Goal: Transaction & Acquisition: Purchase product/service

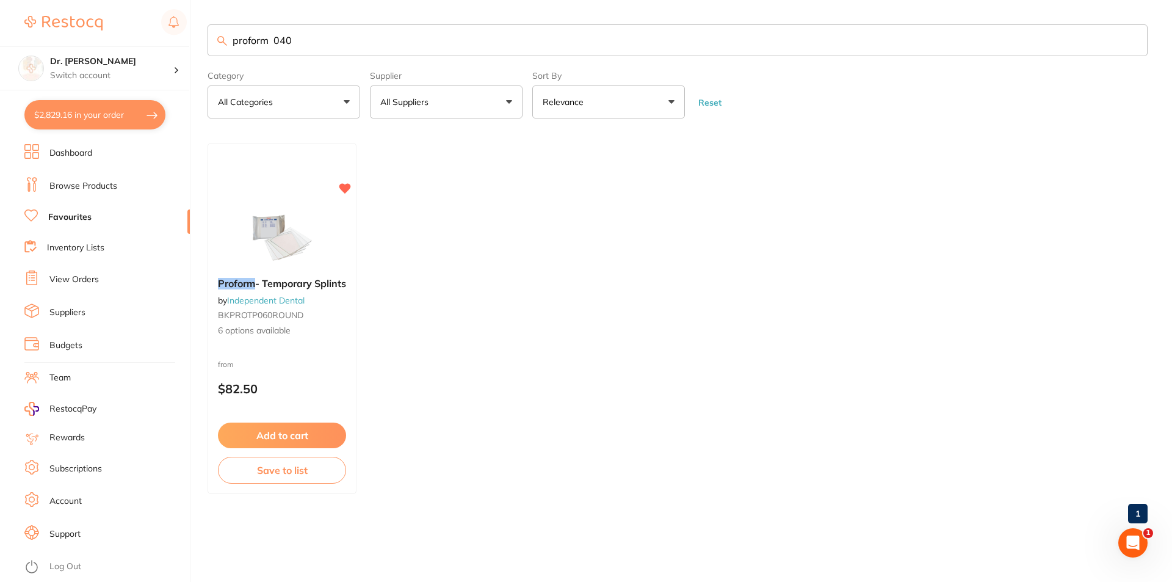
scroll to position [1141, 0]
click at [418, 107] on p "All Suppliers" at bounding box center [406, 102] width 53 height 12
drag, startPoint x: 306, startPoint y: 46, endPoint x: 189, endPoint y: 38, distance: 116.9
click at [191, 38] on div "$2,829.16 Dr. Kim Carr Switch account Dr. Kim Carr $2,829.16 in your order Dash…" at bounding box center [586, 291] width 1172 height 582
click at [302, 227] on img at bounding box center [282, 237] width 80 height 62
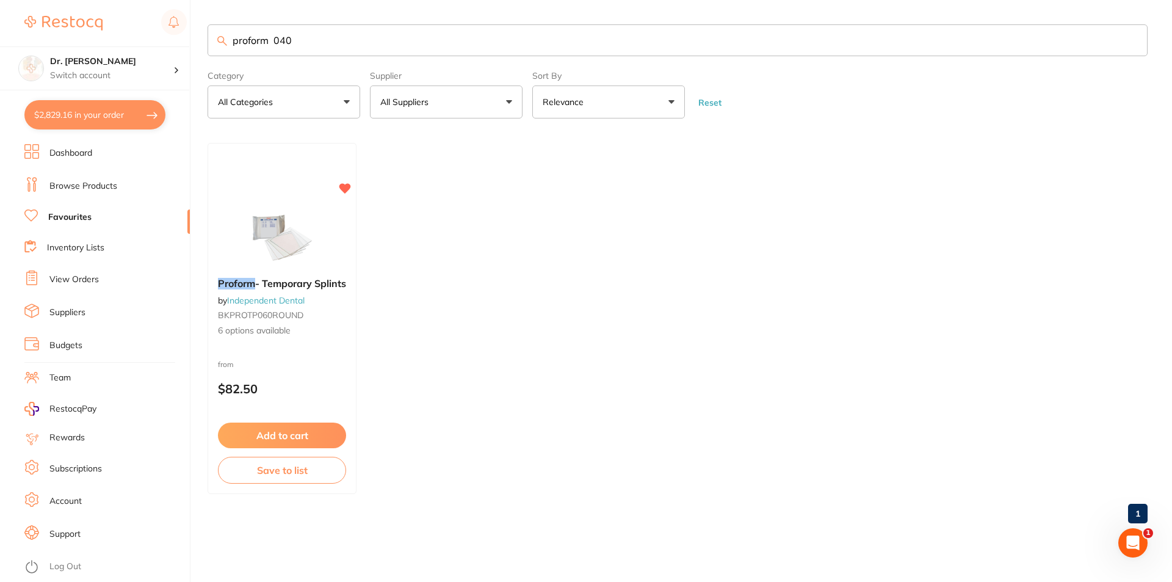
click at [292, 434] on section at bounding box center [586, 291] width 1172 height 582
click at [279, 437] on button "Add to cart" at bounding box center [282, 436] width 128 height 26
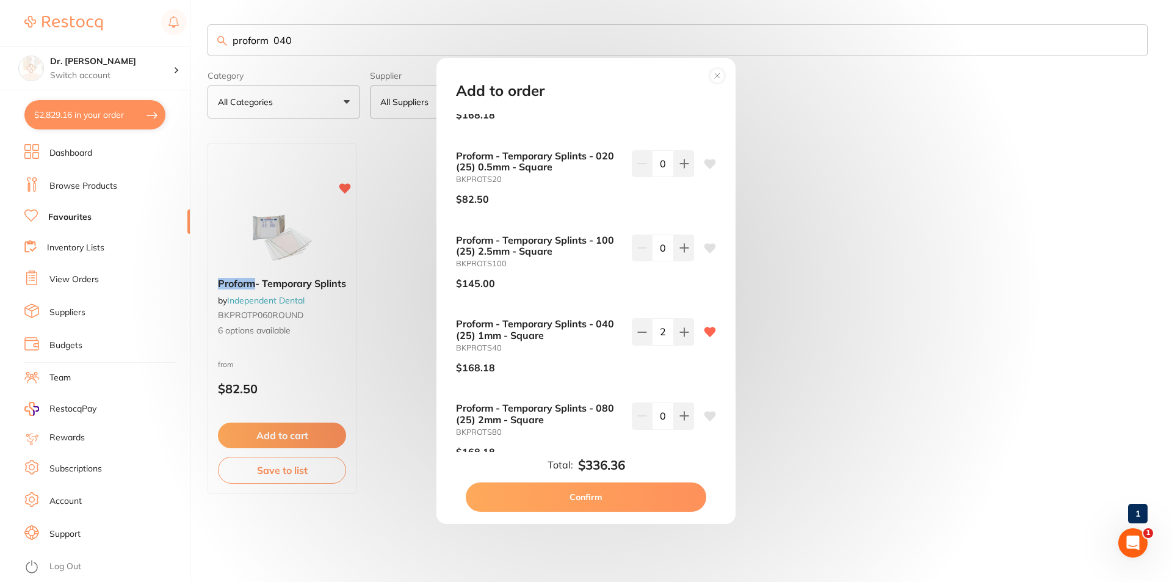
scroll to position [138, 0]
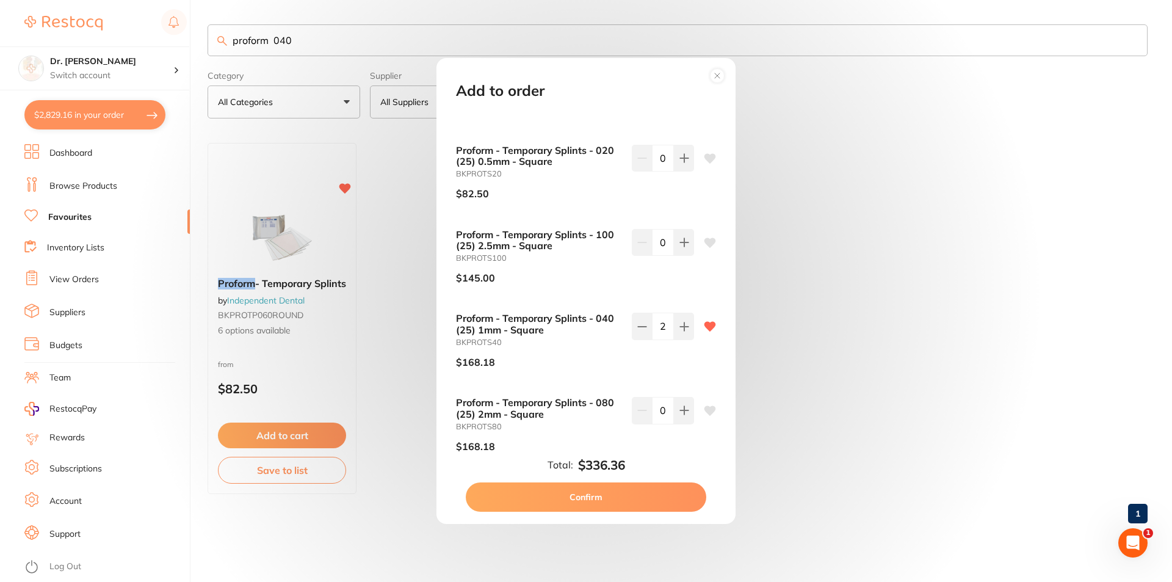
click at [556, 497] on button "Confirm" at bounding box center [586, 496] width 241 height 29
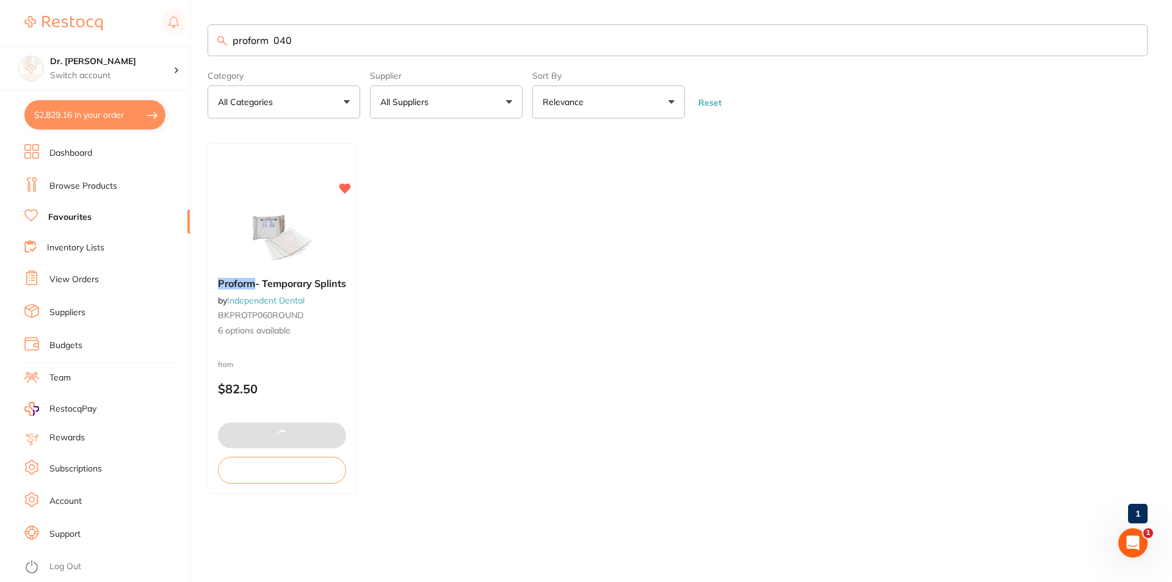
click at [575, 493] on ul "Proform - Temporary Splints by Independent Dental BKPROTP060ROUND 6 options ava…" at bounding box center [678, 318] width 940 height 351
drag, startPoint x: 294, startPoint y: 45, endPoint x: 194, endPoint y: 40, distance: 100.2
click at [194, 40] on div "$2,829.16 Dr. Kim Carr Switch account Dr. Kim Carr $2,829.16 in your order Dash…" at bounding box center [586, 291] width 1172 height 582
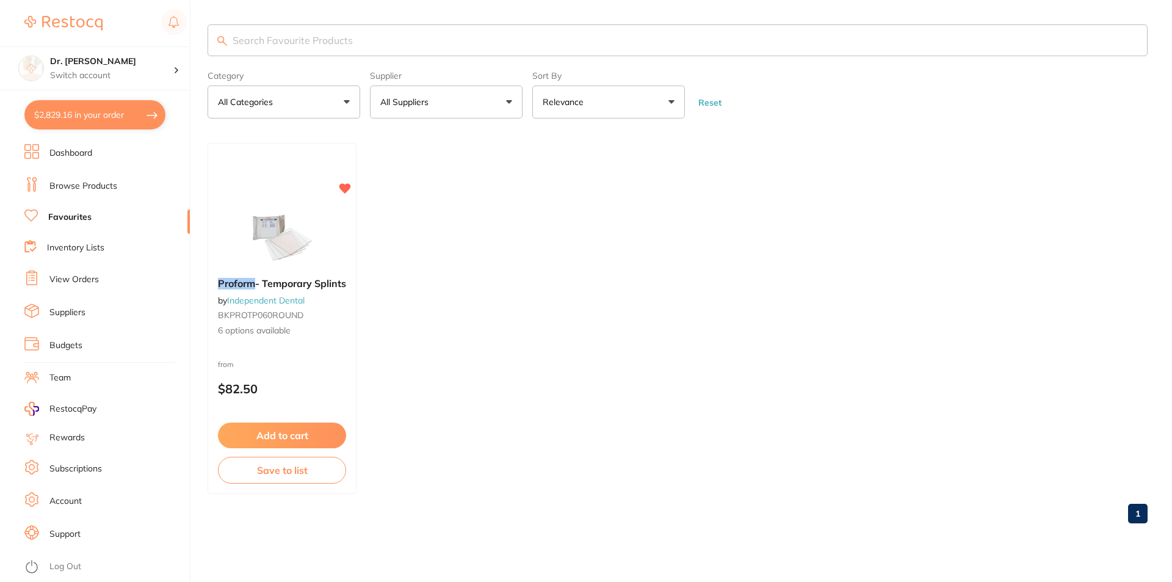
click at [453, 101] on button "All Suppliers" at bounding box center [446, 101] width 153 height 33
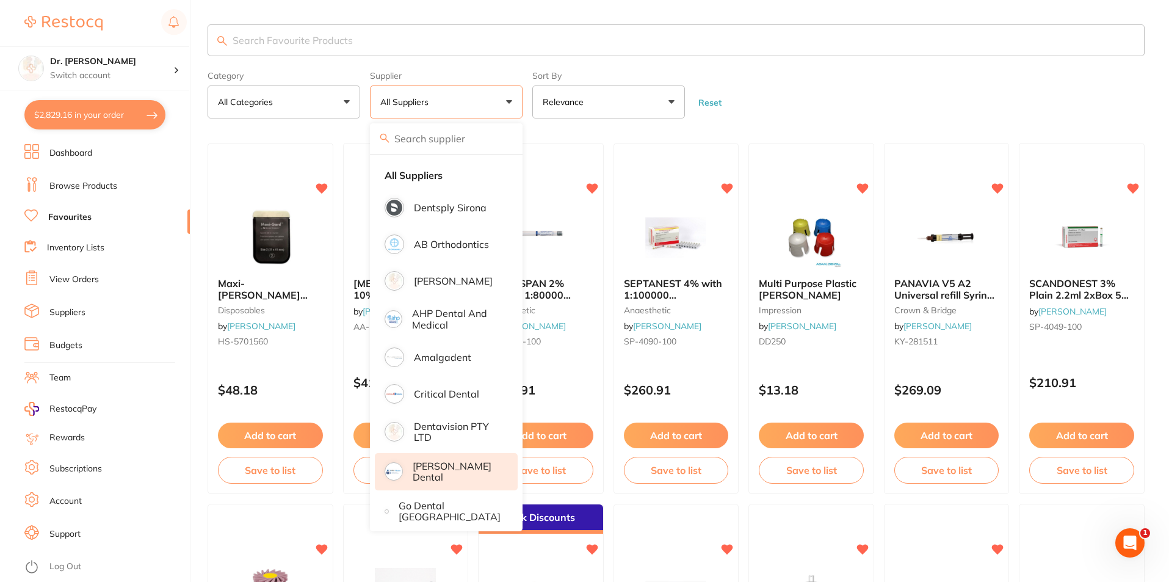
click at [453, 469] on p "[PERSON_NAME] Dental" at bounding box center [457, 471] width 88 height 23
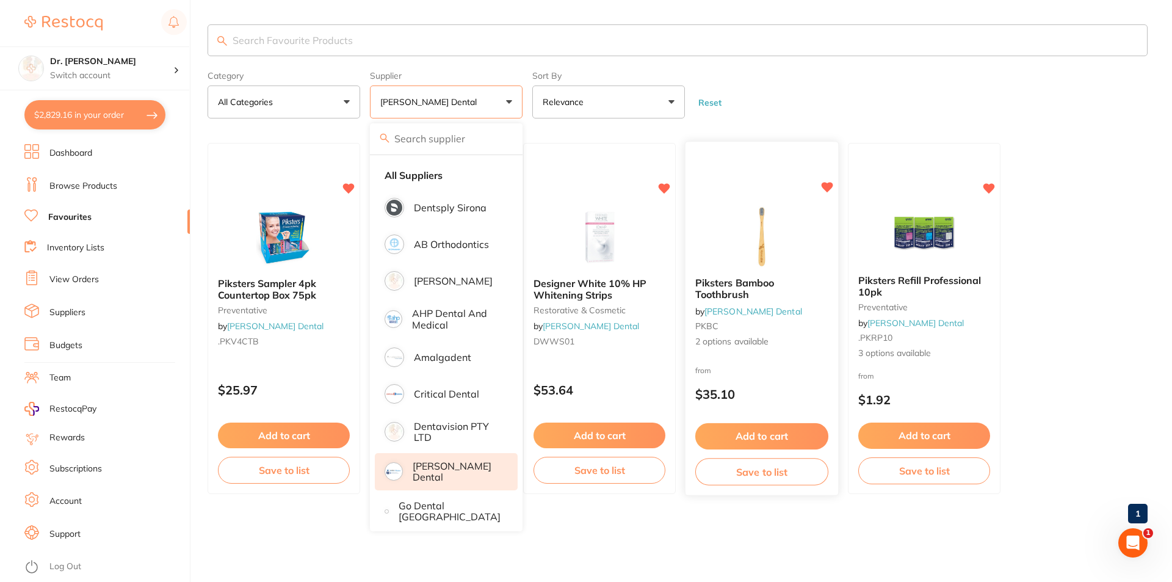
click at [757, 254] on img at bounding box center [762, 237] width 80 height 62
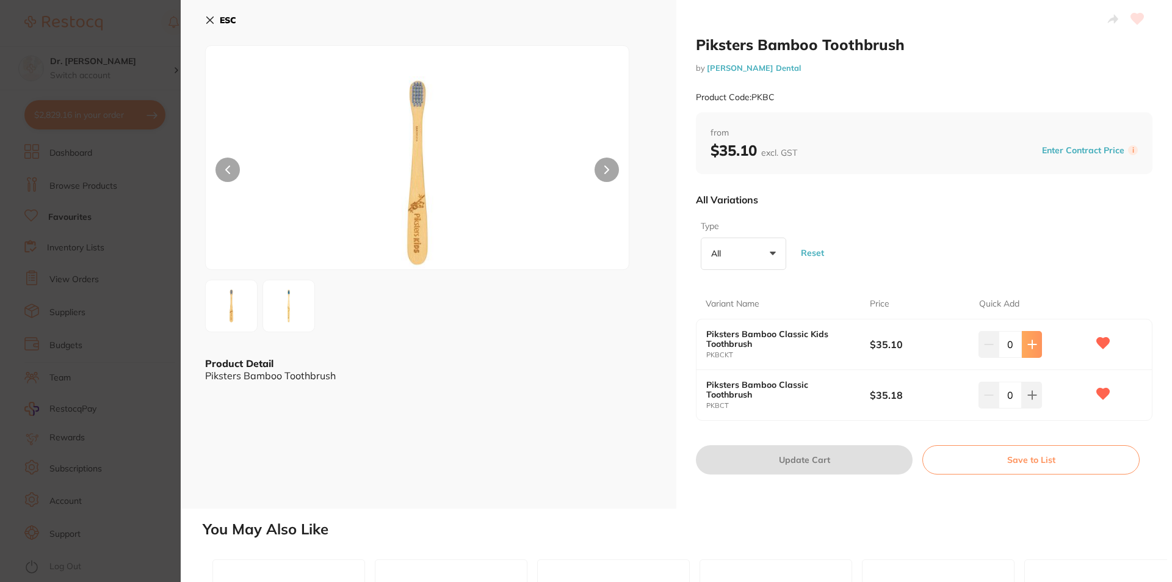
click at [1038, 349] on button at bounding box center [1032, 344] width 20 height 27
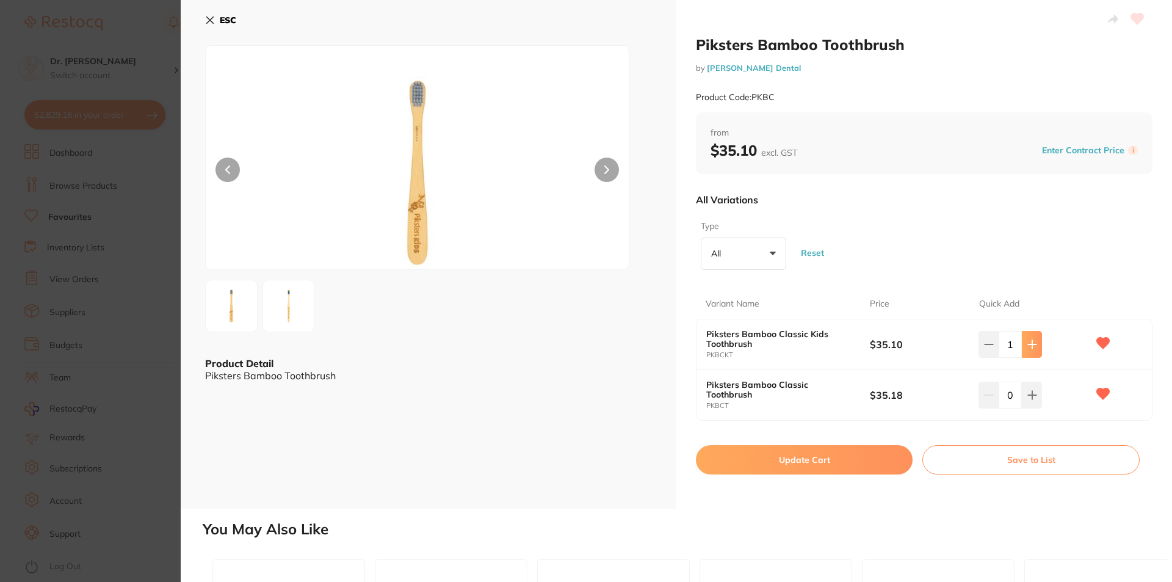
click at [1036, 349] on button at bounding box center [1032, 344] width 20 height 27
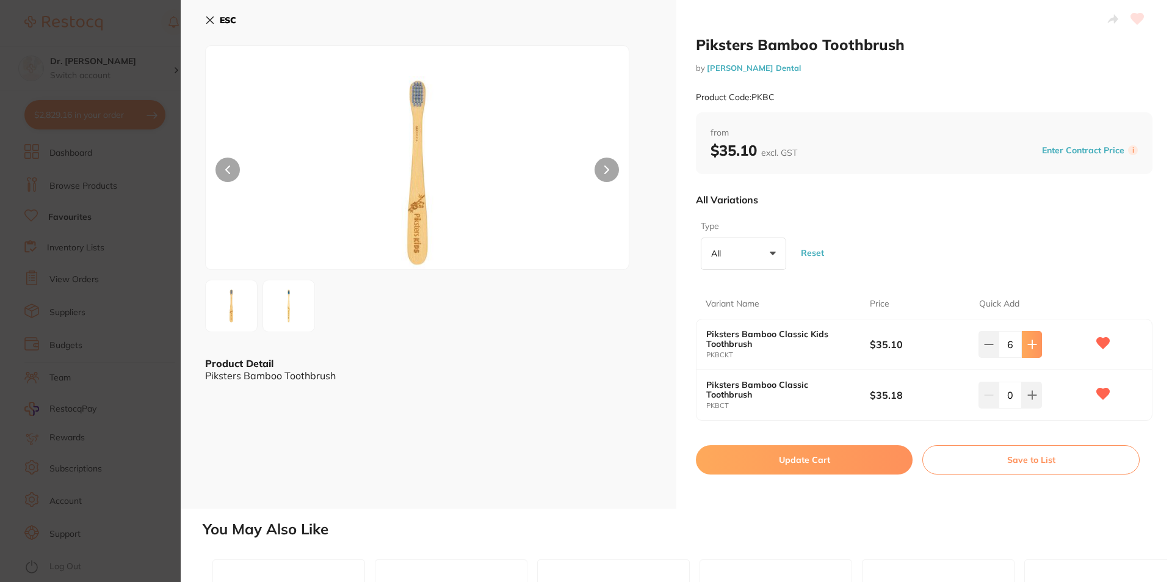
click at [1036, 349] on button at bounding box center [1032, 344] width 20 height 27
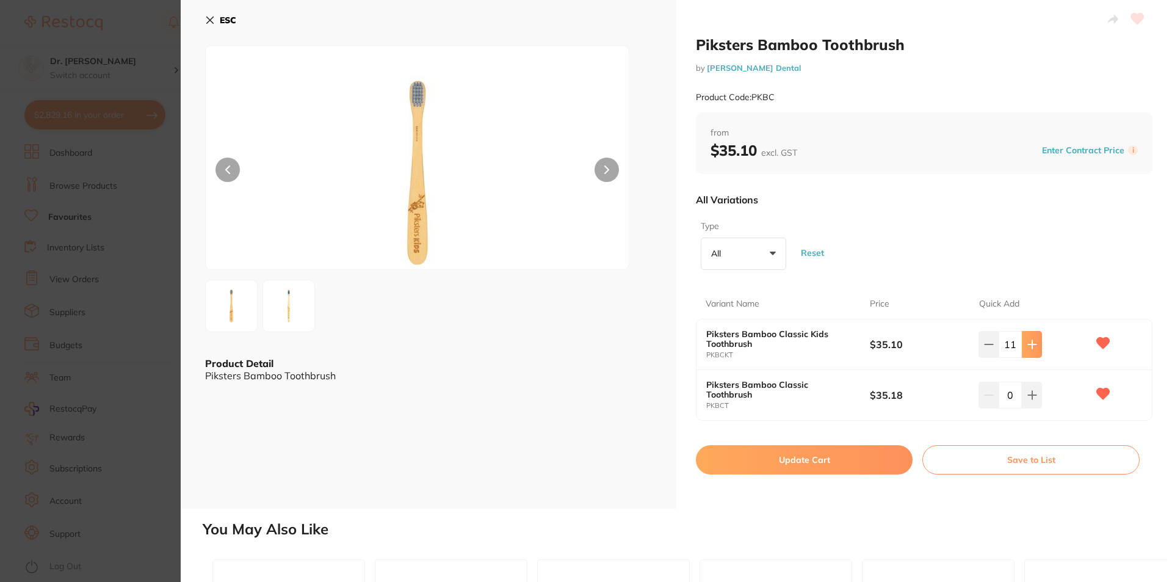
click at [1036, 349] on button at bounding box center [1032, 344] width 20 height 27
click at [980, 347] on button at bounding box center [989, 344] width 20 height 27
click at [986, 347] on icon at bounding box center [989, 345] width 10 height 10
type input "10"
click at [851, 462] on button "Update Cart" at bounding box center [804, 459] width 217 height 29
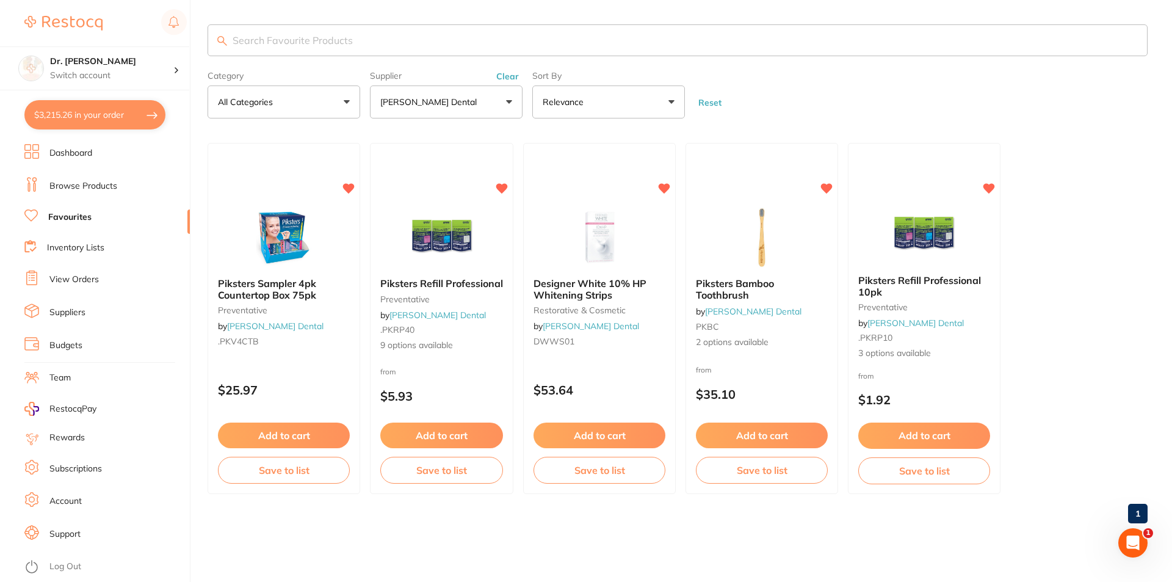
checkbox input "false"
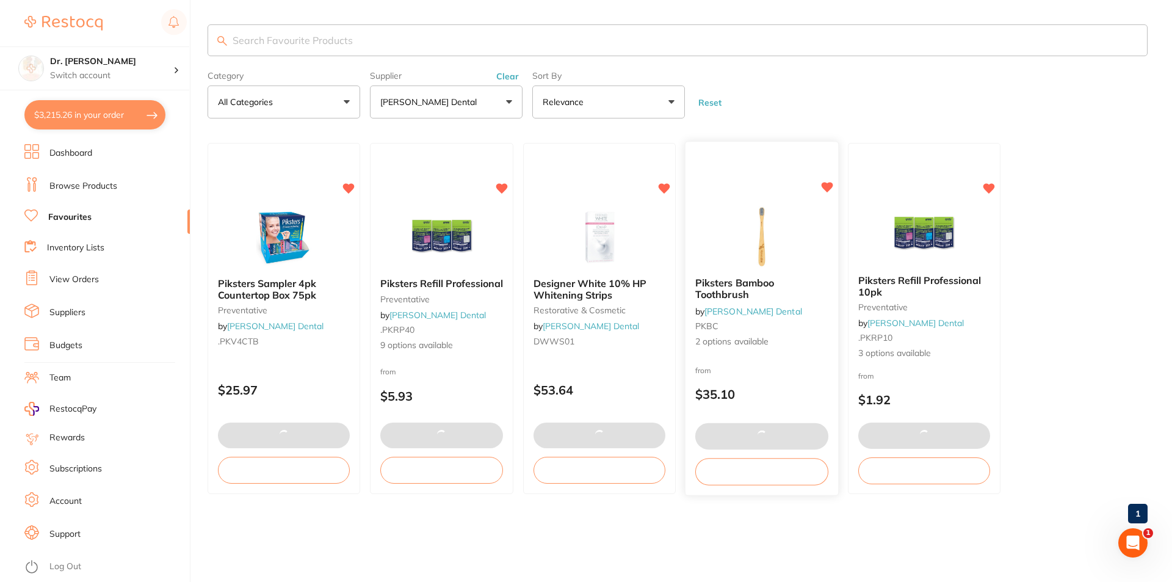
click at [834, 467] on div at bounding box center [762, 454] width 153 height 82
click at [245, 43] on section at bounding box center [586, 291] width 1172 height 582
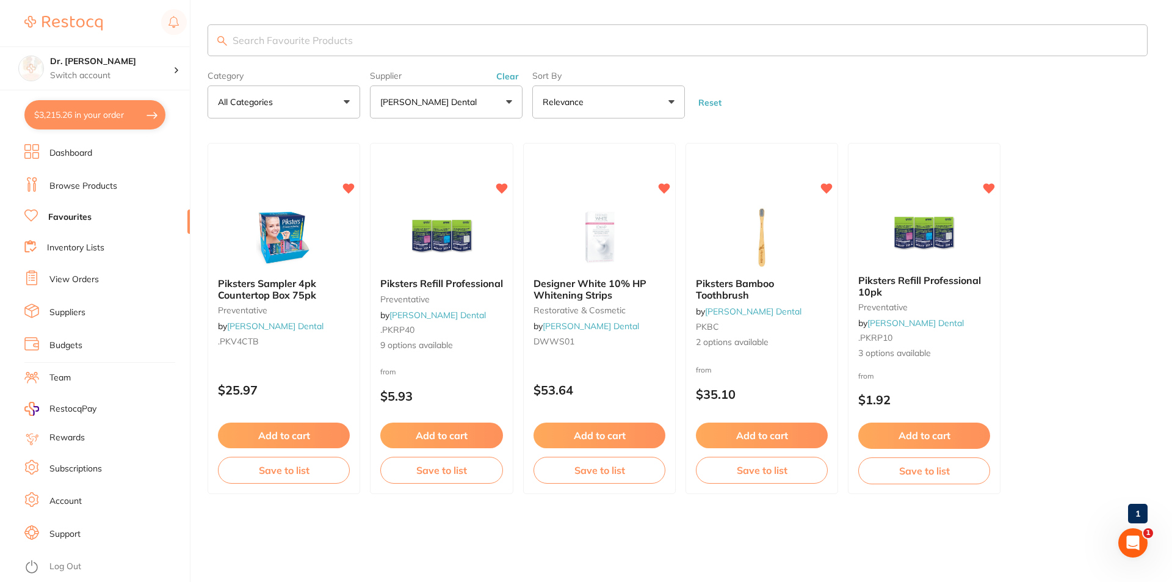
click at [454, 242] on img at bounding box center [441, 237] width 79 height 61
click at [454, 242] on section at bounding box center [586, 291] width 1172 height 582
click at [454, 242] on img at bounding box center [441, 237] width 79 height 61
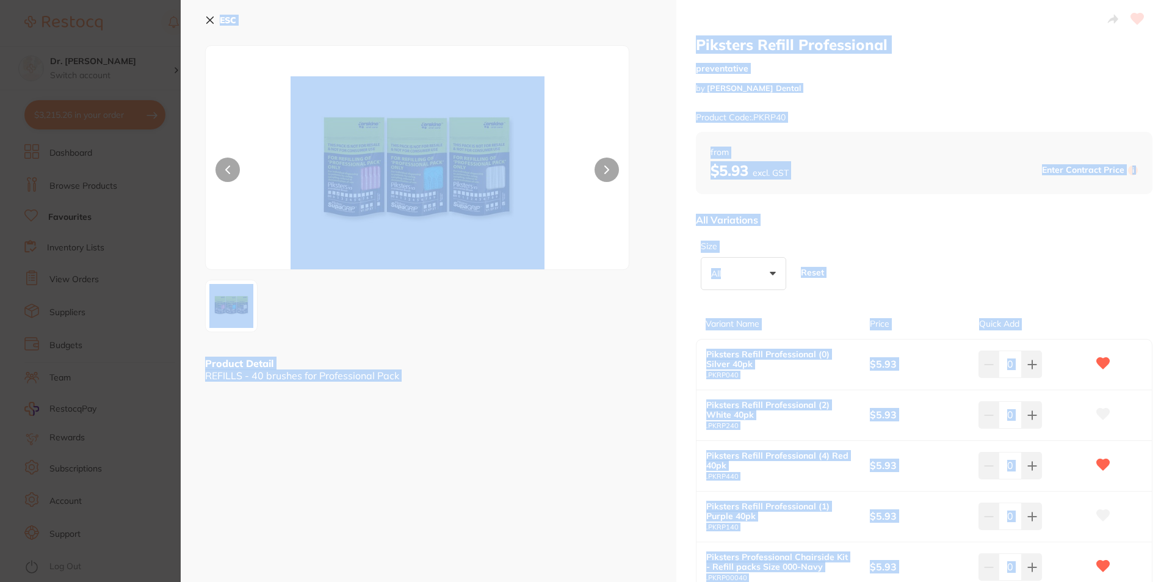
click at [986, 209] on div "All Variations" at bounding box center [924, 220] width 457 height 32
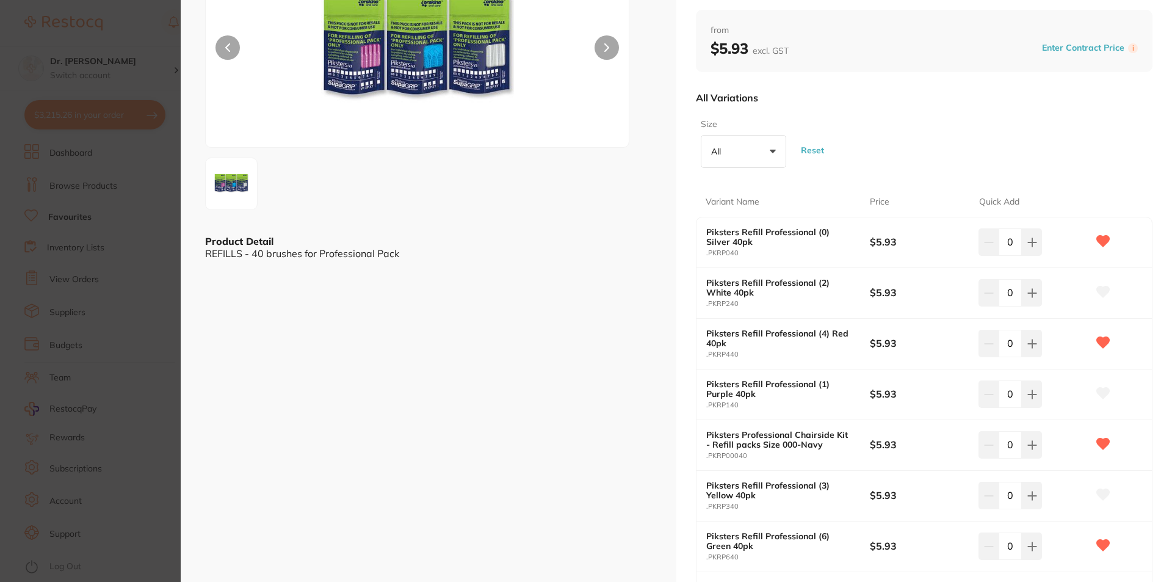
scroll to position [183, 0]
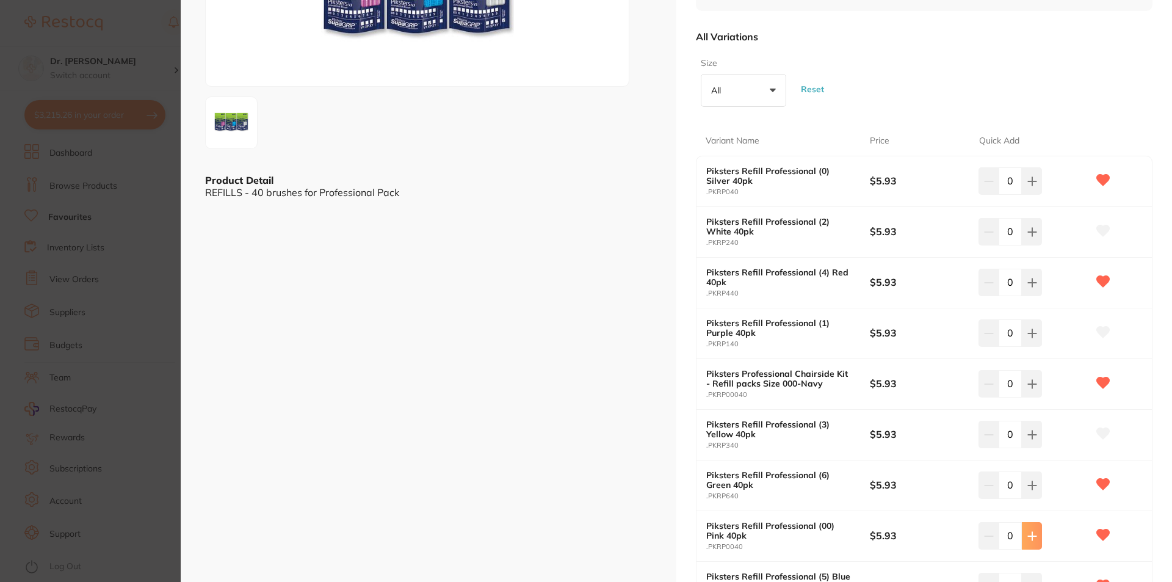
click at [1030, 540] on icon at bounding box center [1032, 536] width 8 height 8
click at [1030, 539] on icon at bounding box center [1032, 536] width 8 height 8
type input "2"
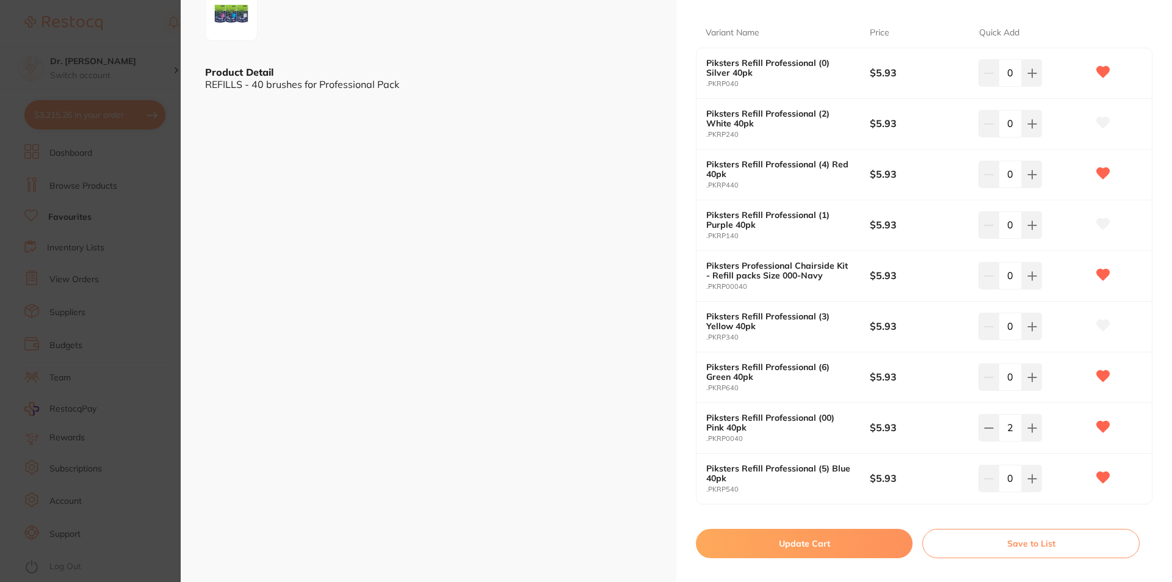
scroll to position [244, 0]
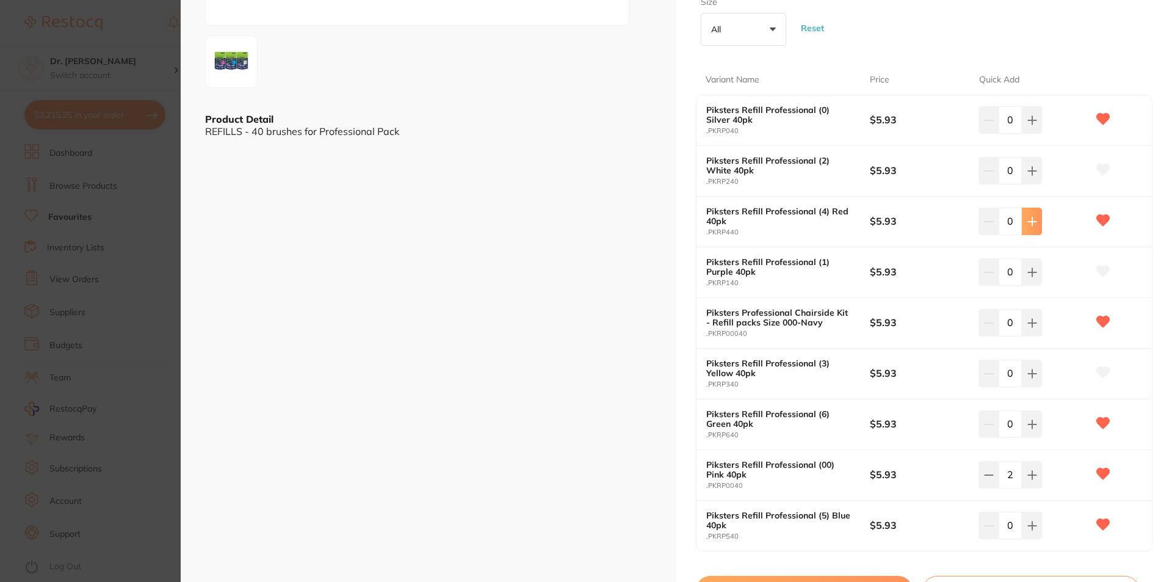
click at [1033, 223] on icon at bounding box center [1033, 222] width 10 height 10
type input "3"
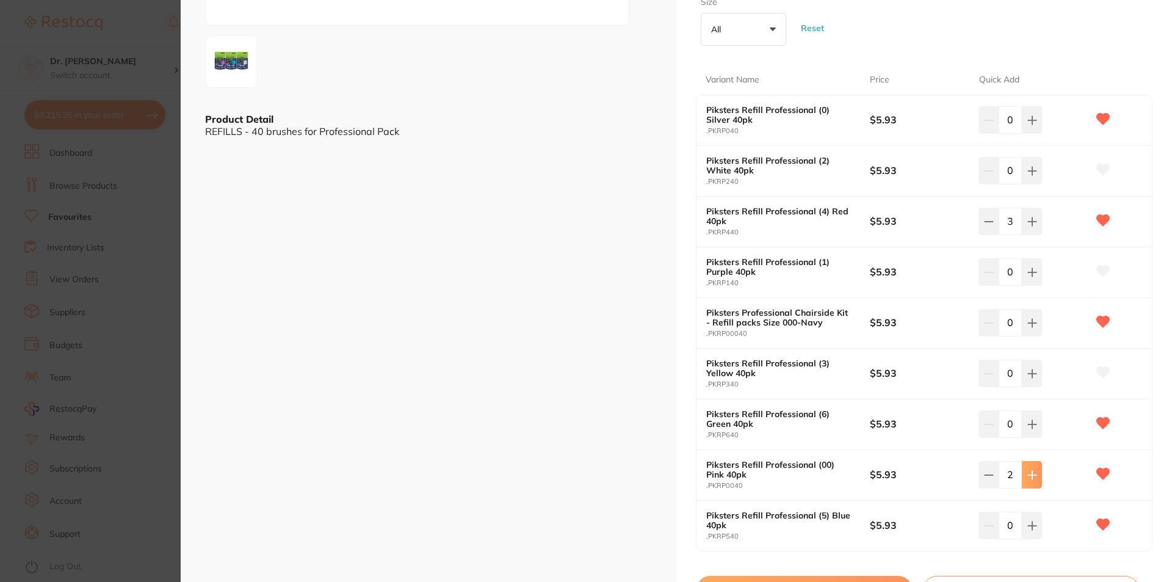
click at [1028, 476] on icon at bounding box center [1033, 475] width 10 height 10
type input "3"
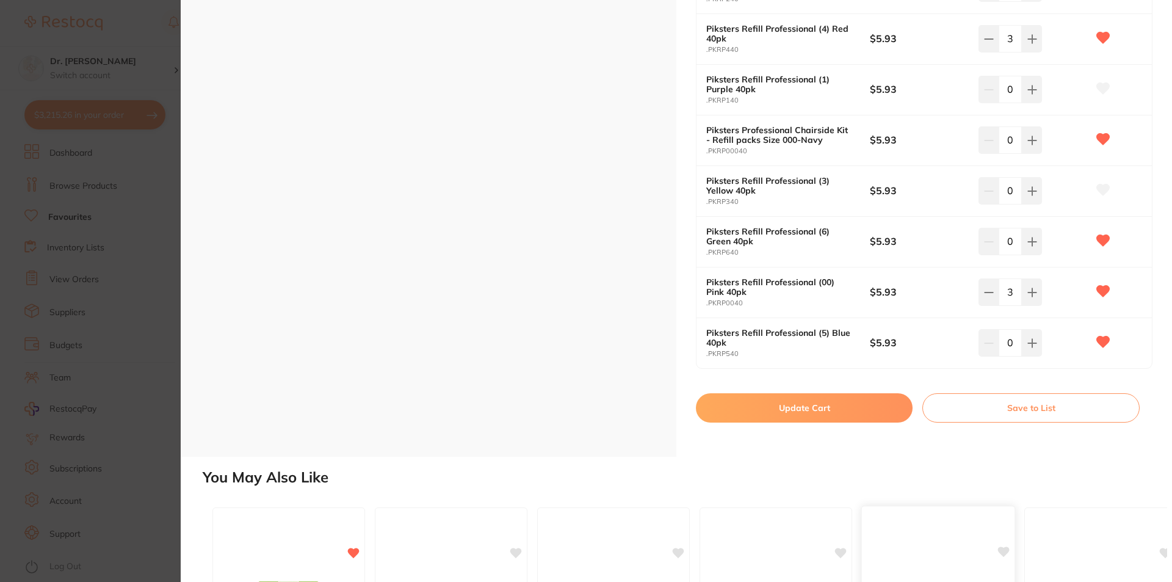
scroll to position [427, 0]
click at [819, 402] on button "Update Cart" at bounding box center [804, 407] width 217 height 29
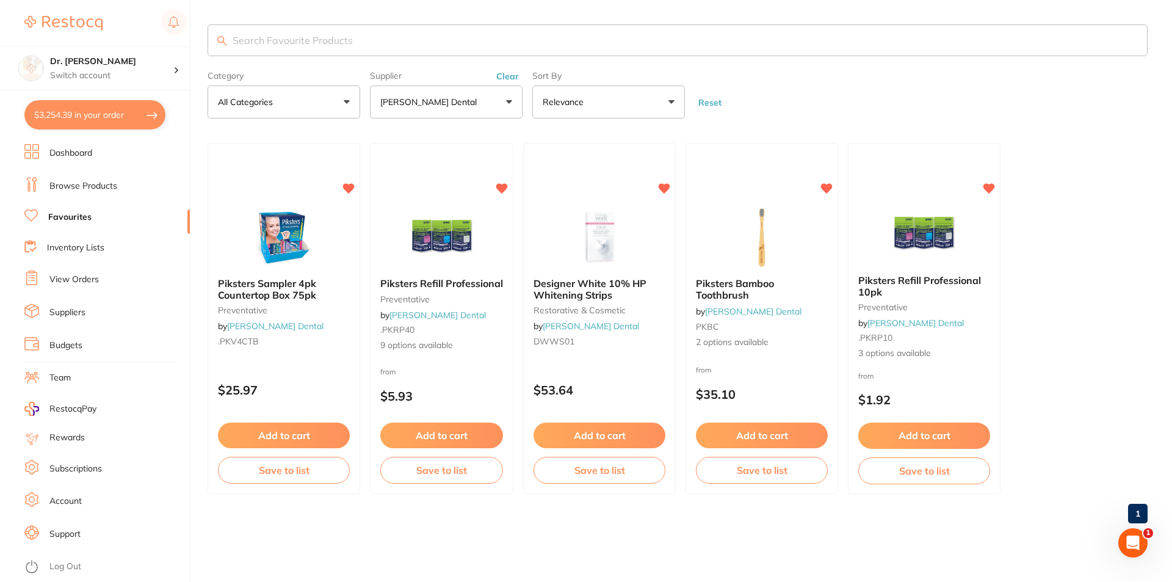
click at [356, 56] on input "search" at bounding box center [678, 40] width 940 height 32
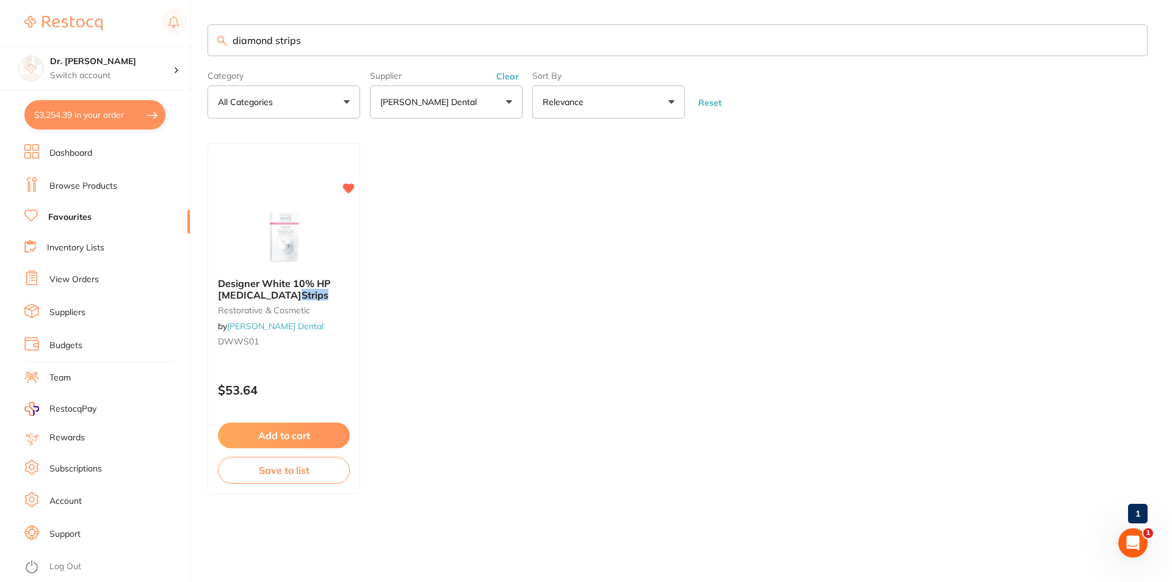
click at [70, 217] on link "Favourites" at bounding box center [69, 217] width 43 height 12
click at [72, 216] on link "Favourites" at bounding box center [69, 217] width 43 height 12
click at [85, 219] on link "Favourites" at bounding box center [69, 217] width 43 height 12
click at [446, 227] on ul "Designer White 10% HP Whitening Strips restorative & cosmetic by Erskine Dental…" at bounding box center [678, 318] width 940 height 351
click at [510, 102] on button "[PERSON_NAME] Dental" at bounding box center [446, 101] width 153 height 33
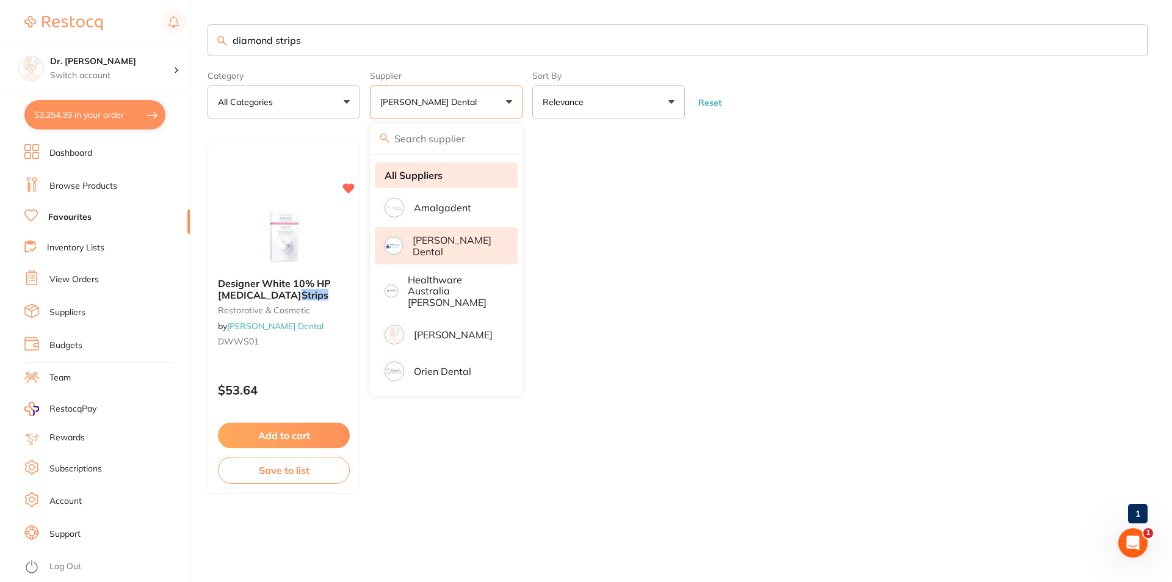
click at [428, 180] on strong "All Suppliers" at bounding box center [414, 175] width 58 height 11
click at [426, 172] on strong "All Suppliers" at bounding box center [414, 175] width 58 height 11
click at [459, 178] on li "All Suppliers" at bounding box center [446, 175] width 143 height 26
click at [609, 194] on ul "Designer White 10% HP Whitening Strips restorative & cosmetic by Erskine Dental…" at bounding box center [678, 318] width 940 height 351
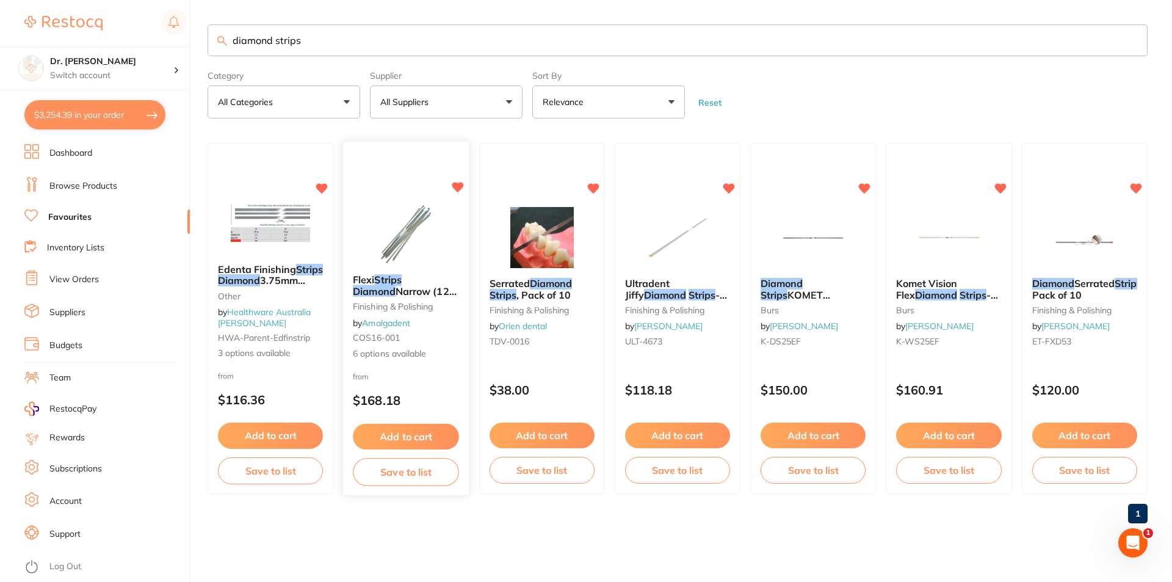
click at [414, 230] on img at bounding box center [406, 234] width 80 height 62
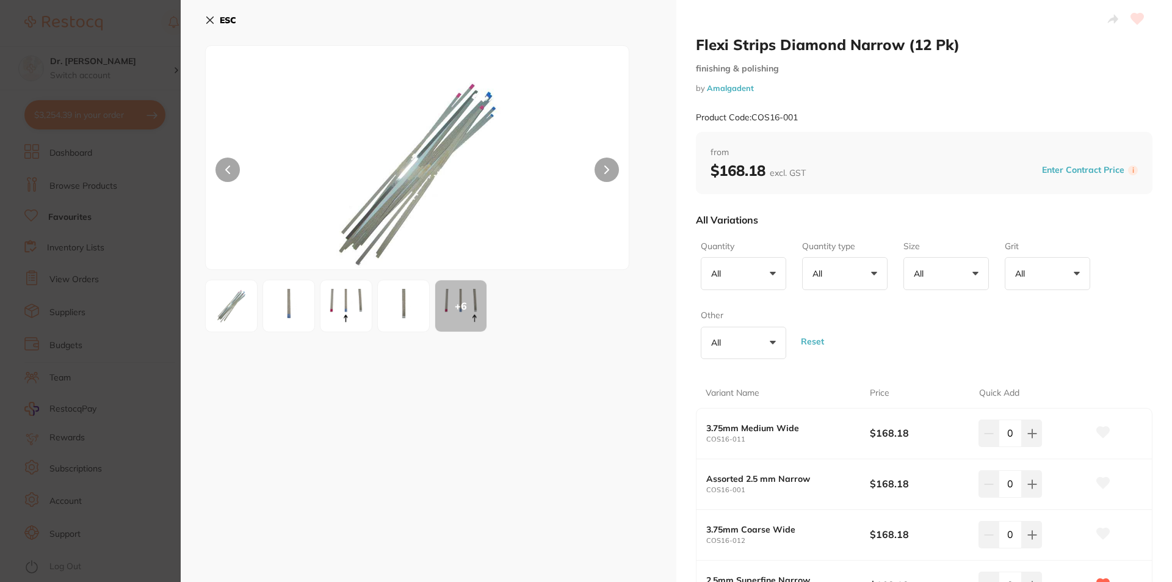
click at [205, 20] on icon at bounding box center [210, 20] width 10 height 10
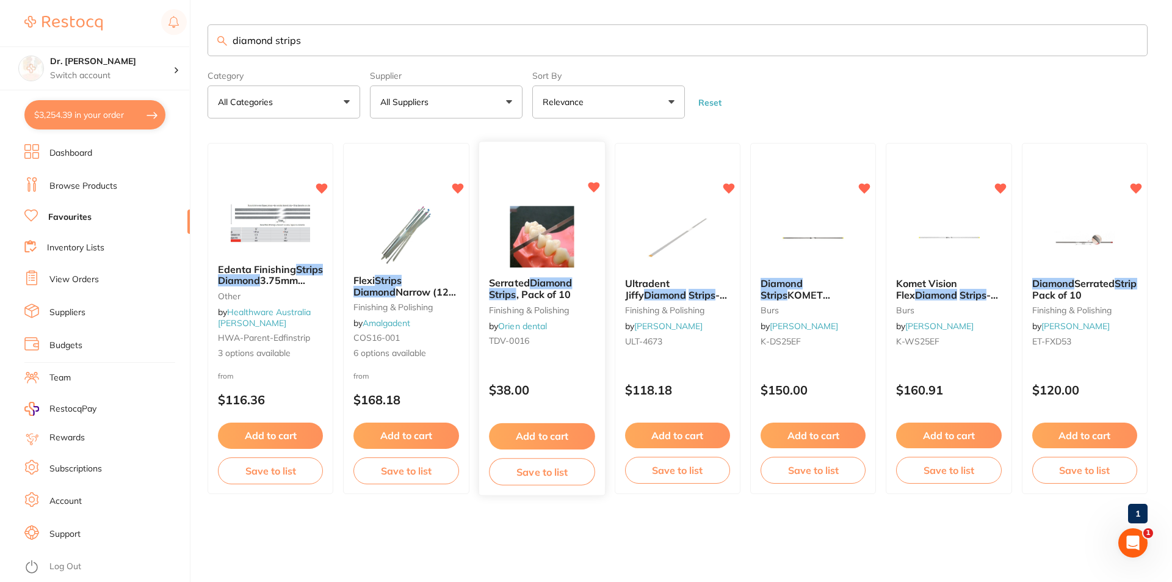
click at [548, 266] on img at bounding box center [542, 237] width 80 height 62
click at [528, 249] on section at bounding box center [586, 291] width 1172 height 582
click at [541, 278] on section at bounding box center [586, 291] width 1172 height 582
click at [541, 278] on em "Diamond" at bounding box center [550, 283] width 43 height 12
click at [541, 278] on section at bounding box center [586, 291] width 1172 height 582
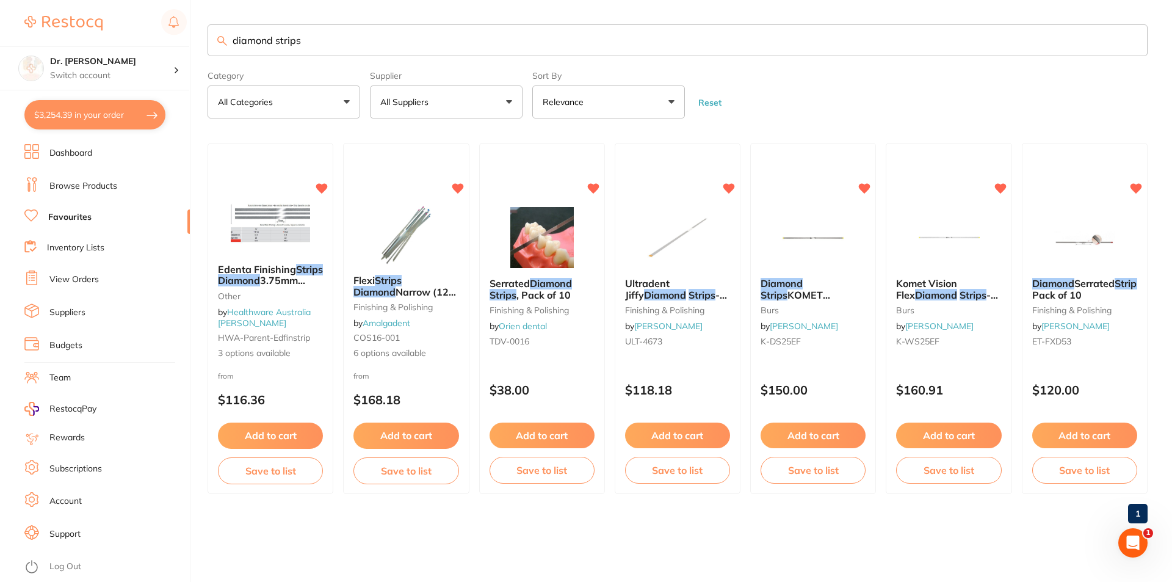
click at [537, 308] on section at bounding box center [586, 291] width 1172 height 582
click at [802, 282] on section at bounding box center [586, 291] width 1172 height 582
click at [677, 238] on section at bounding box center [586, 291] width 1172 height 582
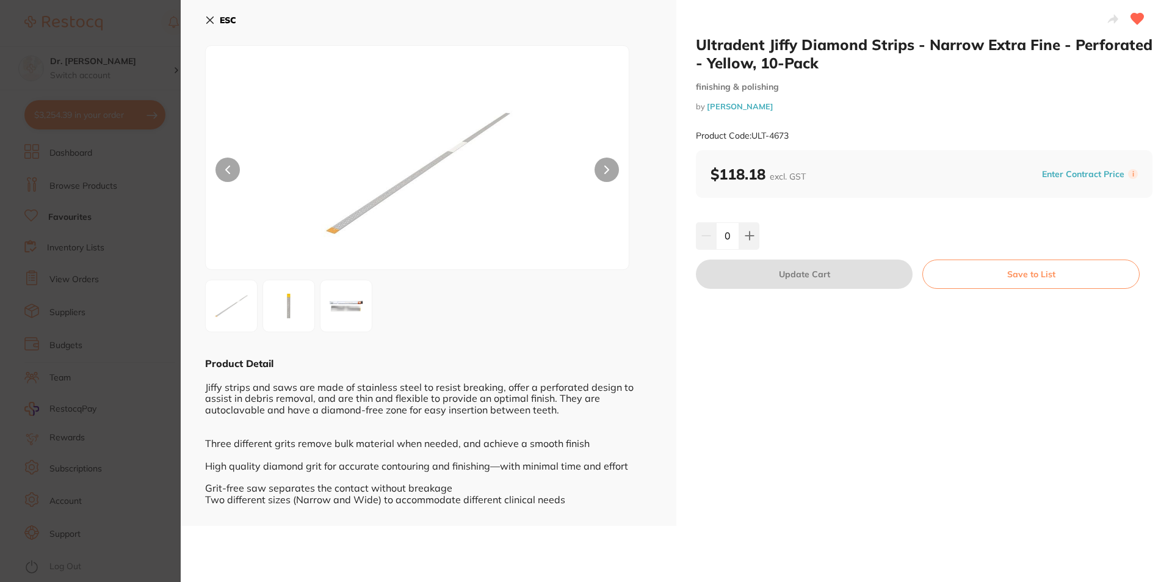
click at [208, 22] on icon at bounding box center [210, 20] width 7 height 7
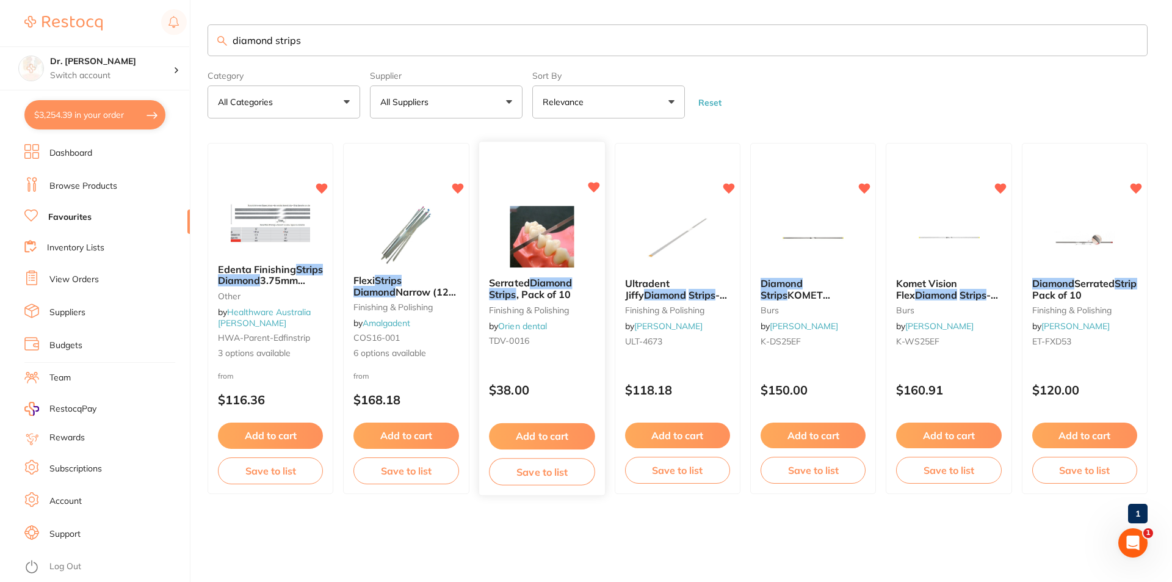
click at [541, 220] on img at bounding box center [542, 237] width 80 height 62
click at [548, 282] on section at bounding box center [586, 291] width 1172 height 582
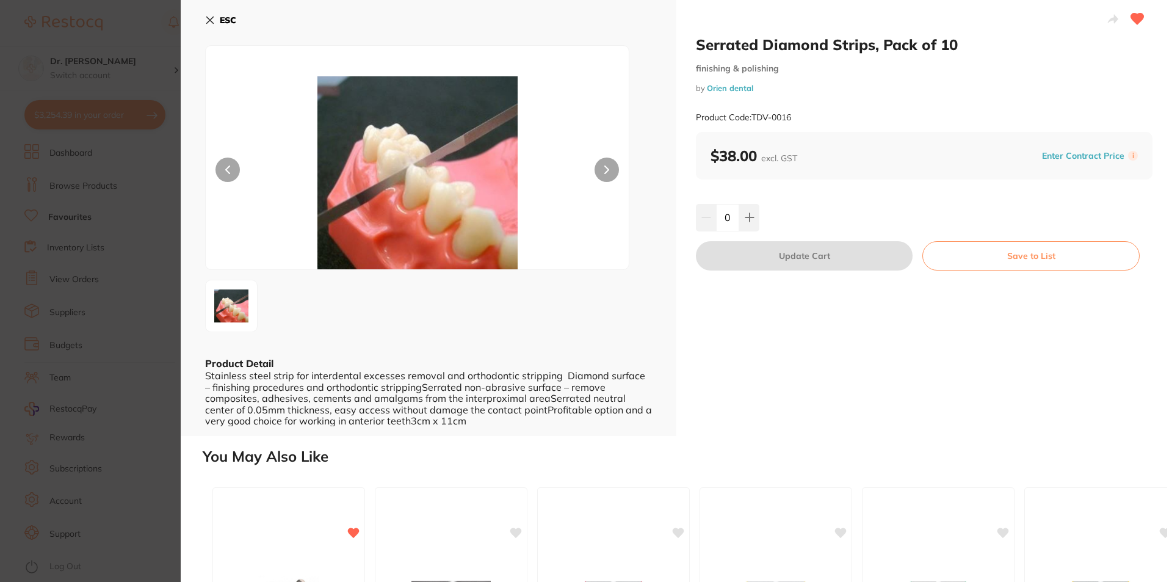
click at [609, 158] on button at bounding box center [607, 170] width 24 height 24
click at [209, 21] on icon at bounding box center [210, 20] width 7 height 7
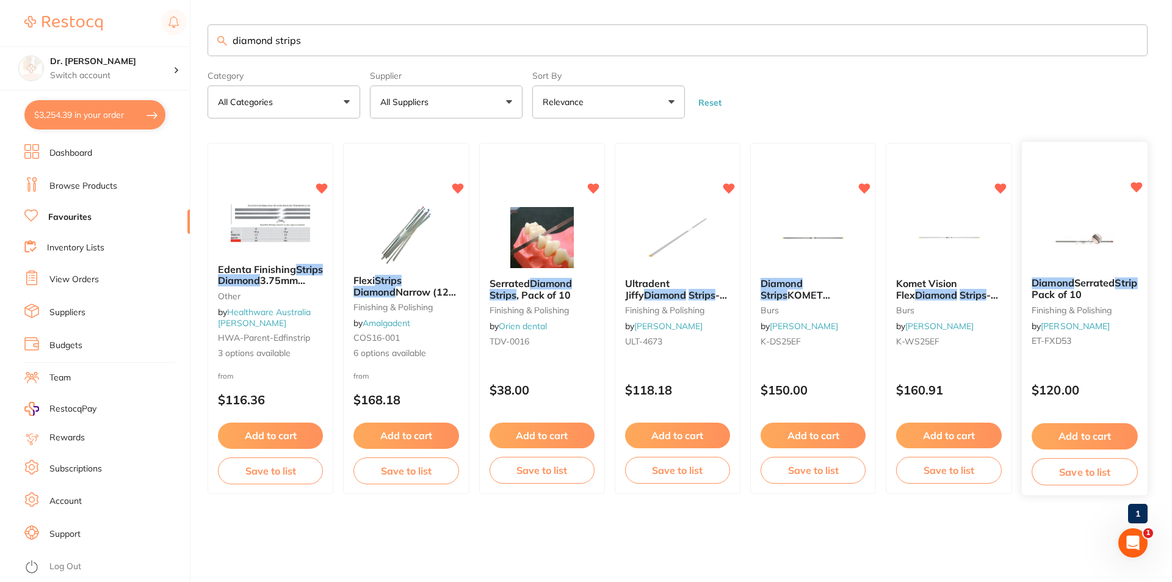
click at [1094, 239] on img at bounding box center [1085, 237] width 80 height 62
click at [1050, 288] on section at bounding box center [586, 291] width 1172 height 582
click at [1050, 288] on span "Diamond Serrated Strips #FXDS3 Pack of 10" at bounding box center [1106, 288] width 147 height 23
click at [1089, 282] on section at bounding box center [586, 291] width 1172 height 582
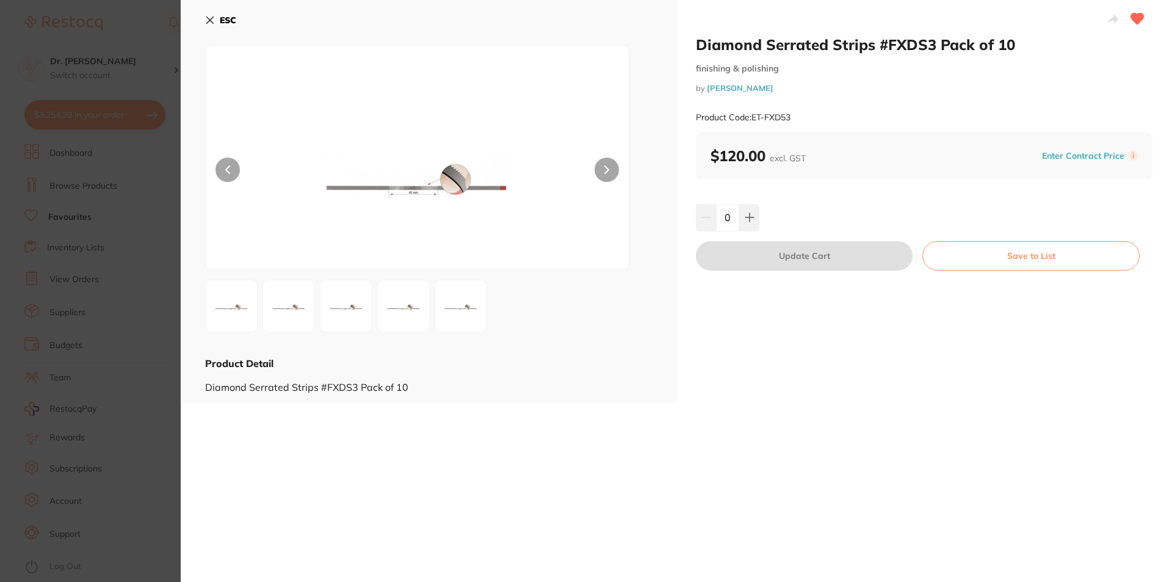
click at [376, 189] on img at bounding box center [418, 172] width 254 height 193
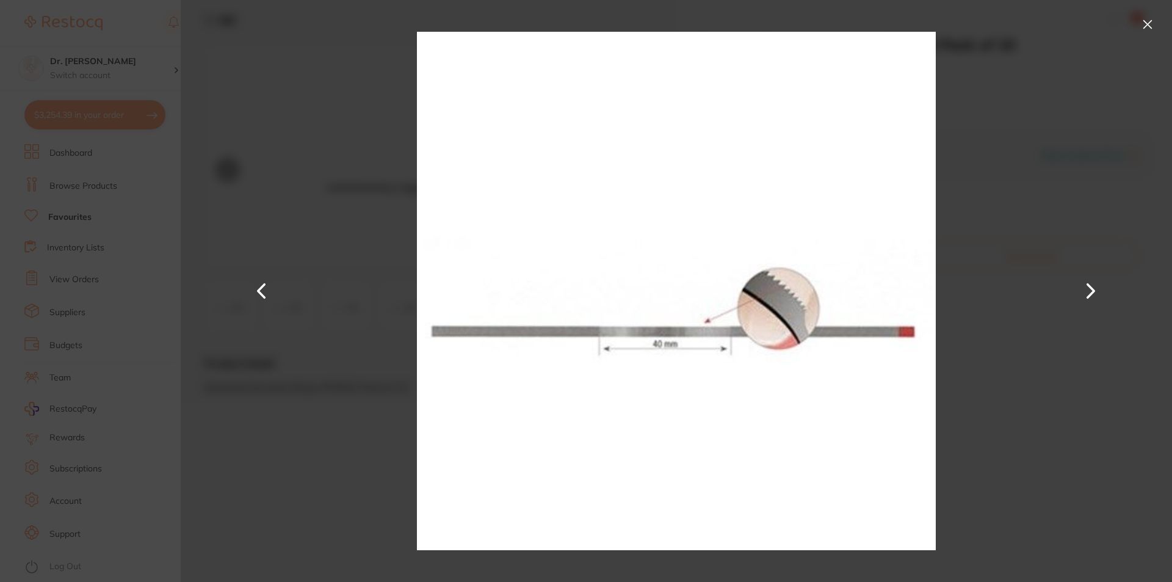
click at [1091, 290] on button at bounding box center [1091, 290] width 29 height 291
click at [1155, 26] on button at bounding box center [1148, 25] width 20 height 20
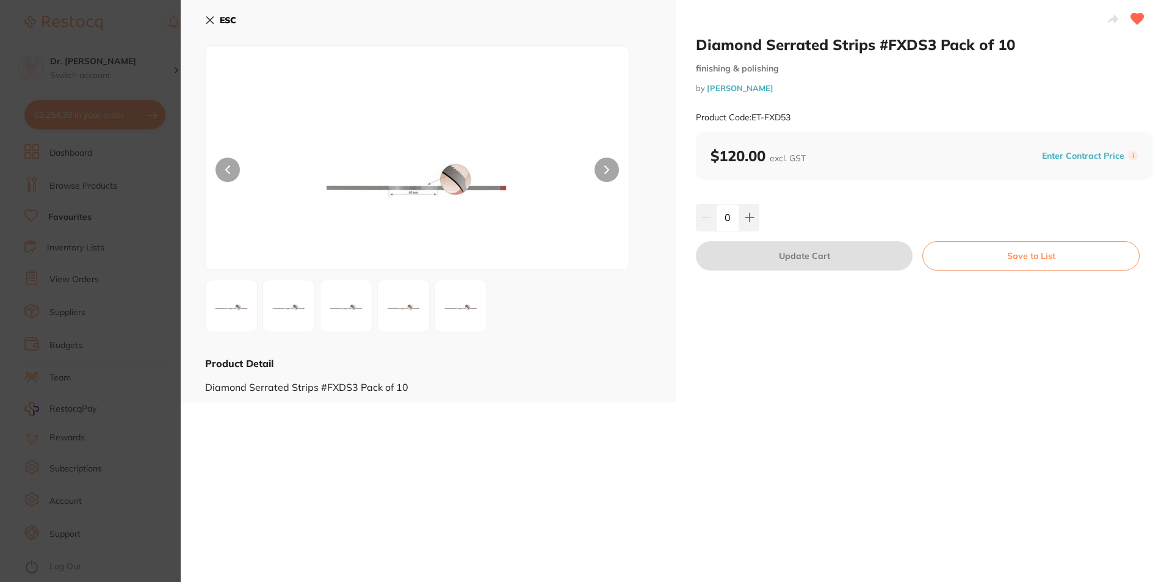
click at [210, 18] on icon at bounding box center [210, 20] width 10 height 10
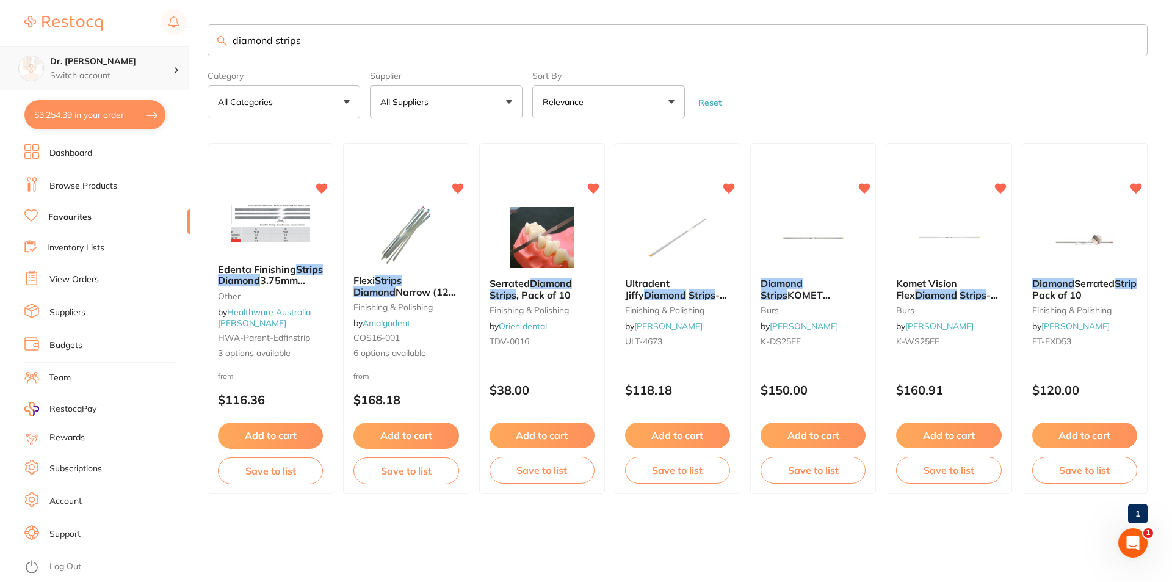
scroll to position [1, 0]
drag, startPoint x: 421, startPoint y: 53, endPoint x: 105, endPoint y: 53, distance: 315.7
click at [105, 53] on div "$3,254.39 Dr. Kim Carr Switch account Dr. Kim Carr $3,254.39 in your order Dash…" at bounding box center [586, 291] width 1172 height 582
type input "zirconia cutting burrs"
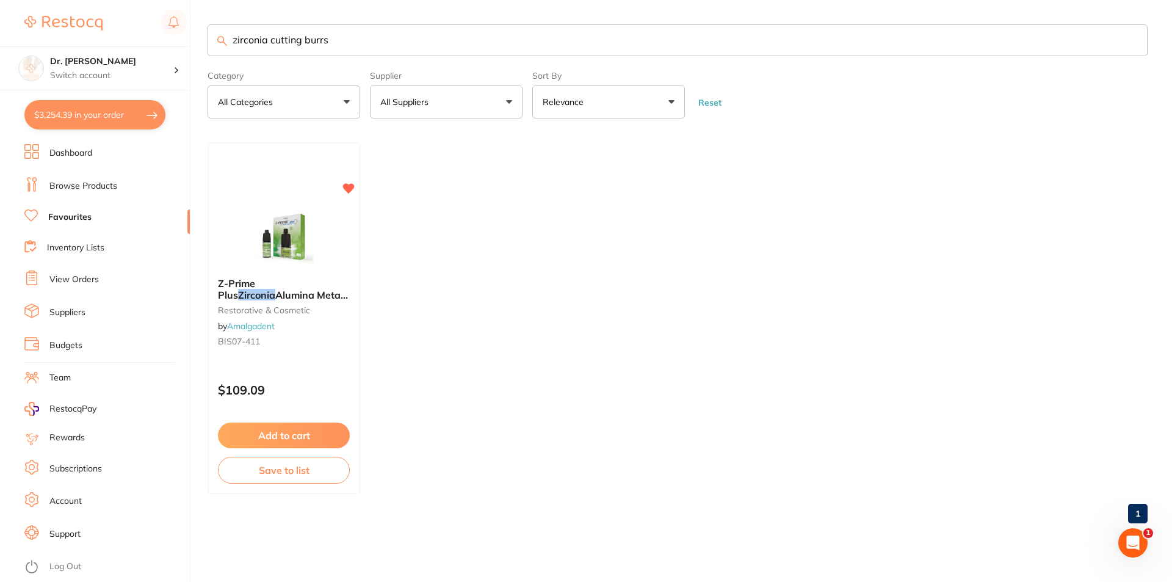
scroll to position [0, 0]
click at [410, 46] on input "zirconia cutting burrs" at bounding box center [678, 40] width 940 height 32
drag, startPoint x: 385, startPoint y: 43, endPoint x: 209, endPoint y: 54, distance: 176.2
click at [209, 54] on input "zirconia cutting burrs" at bounding box center [678, 40] width 940 height 32
